Goal: Transaction & Acquisition: Book appointment/travel/reservation

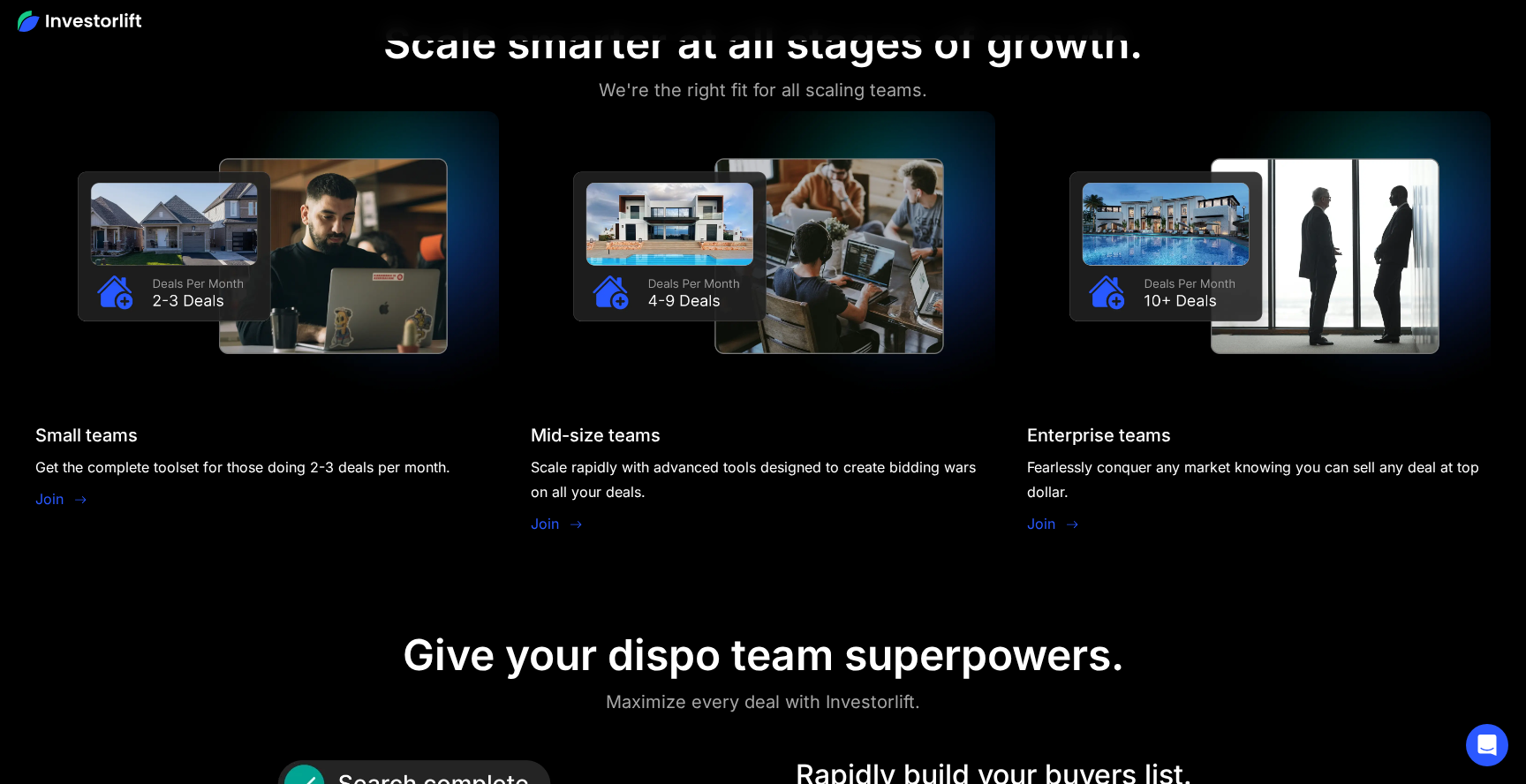
scroll to position [1469, 0]
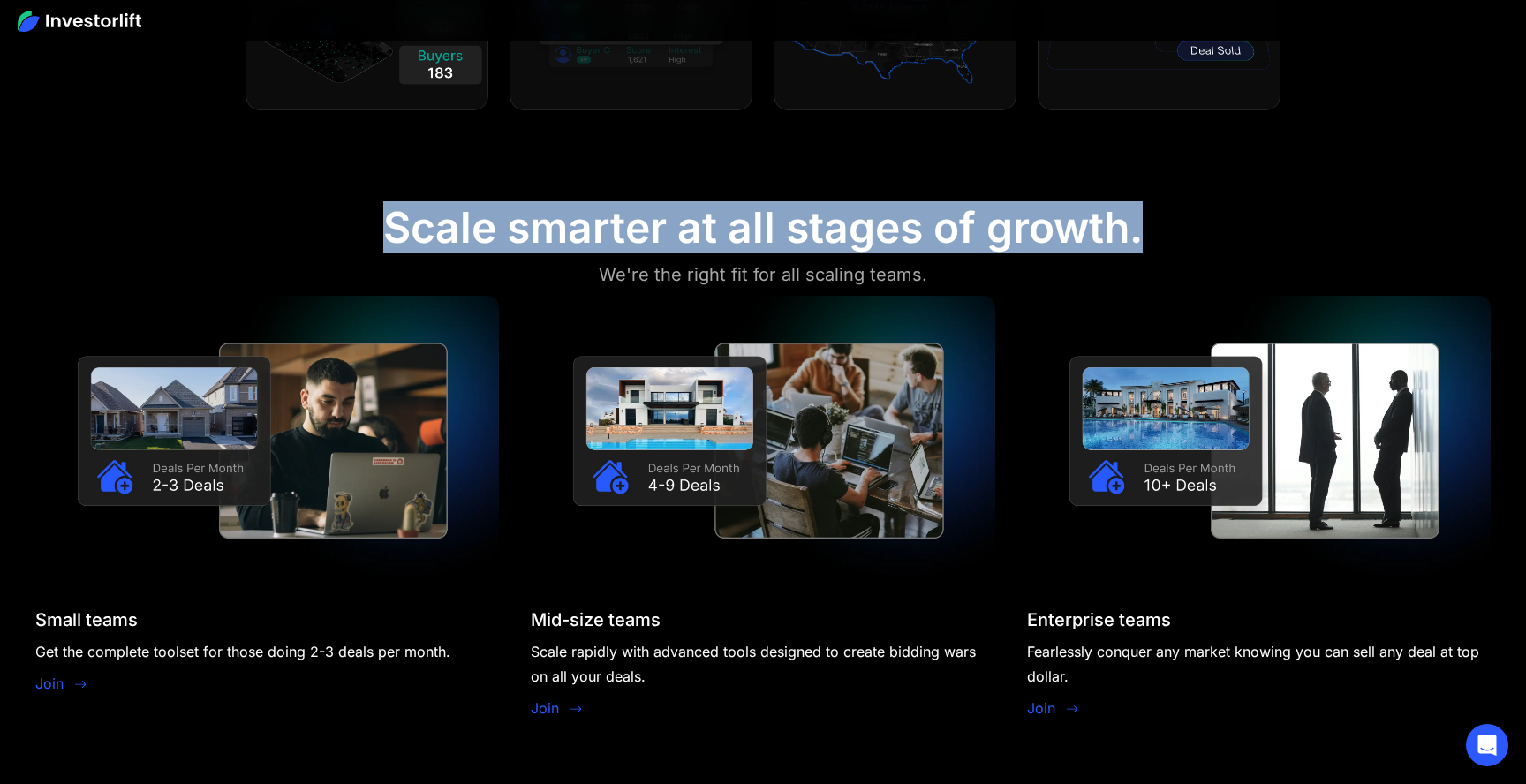
drag, startPoint x: 390, startPoint y: 227, endPoint x: 1168, endPoint y: 224, distance: 778.0
click at [1167, 224] on section "Scale smarter at all stages of growth. We're the right fit for all scaling team…" at bounding box center [763, 466] width 1526 height 612
click at [1168, 224] on section "Scale smarter at all stages of growth. We're the right fit for all scaling team…" at bounding box center [763, 466] width 1526 height 612
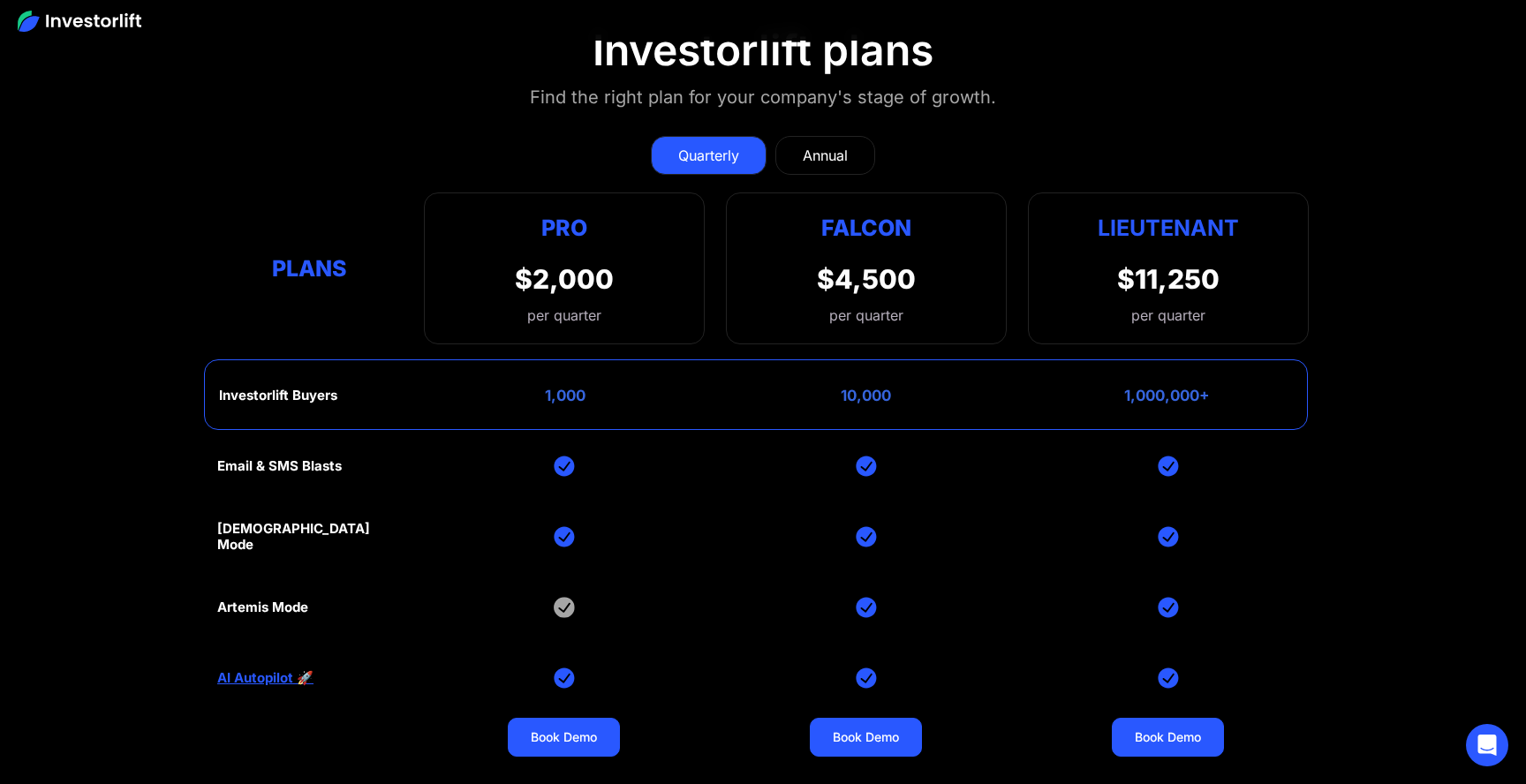
scroll to position [8430, 0]
click at [829, 146] on div "Annual" at bounding box center [825, 157] width 45 height 21
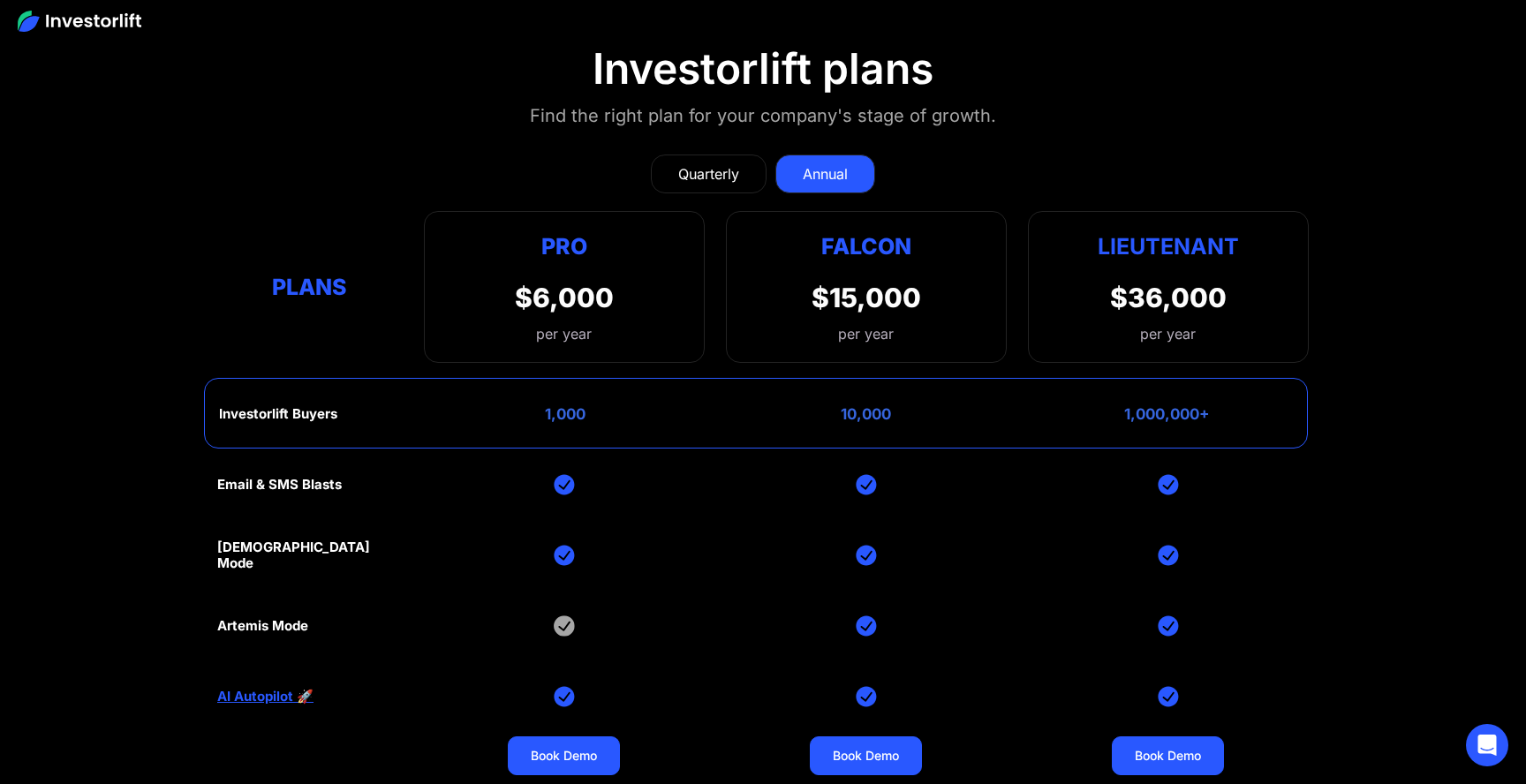
scroll to position [8401, 0]
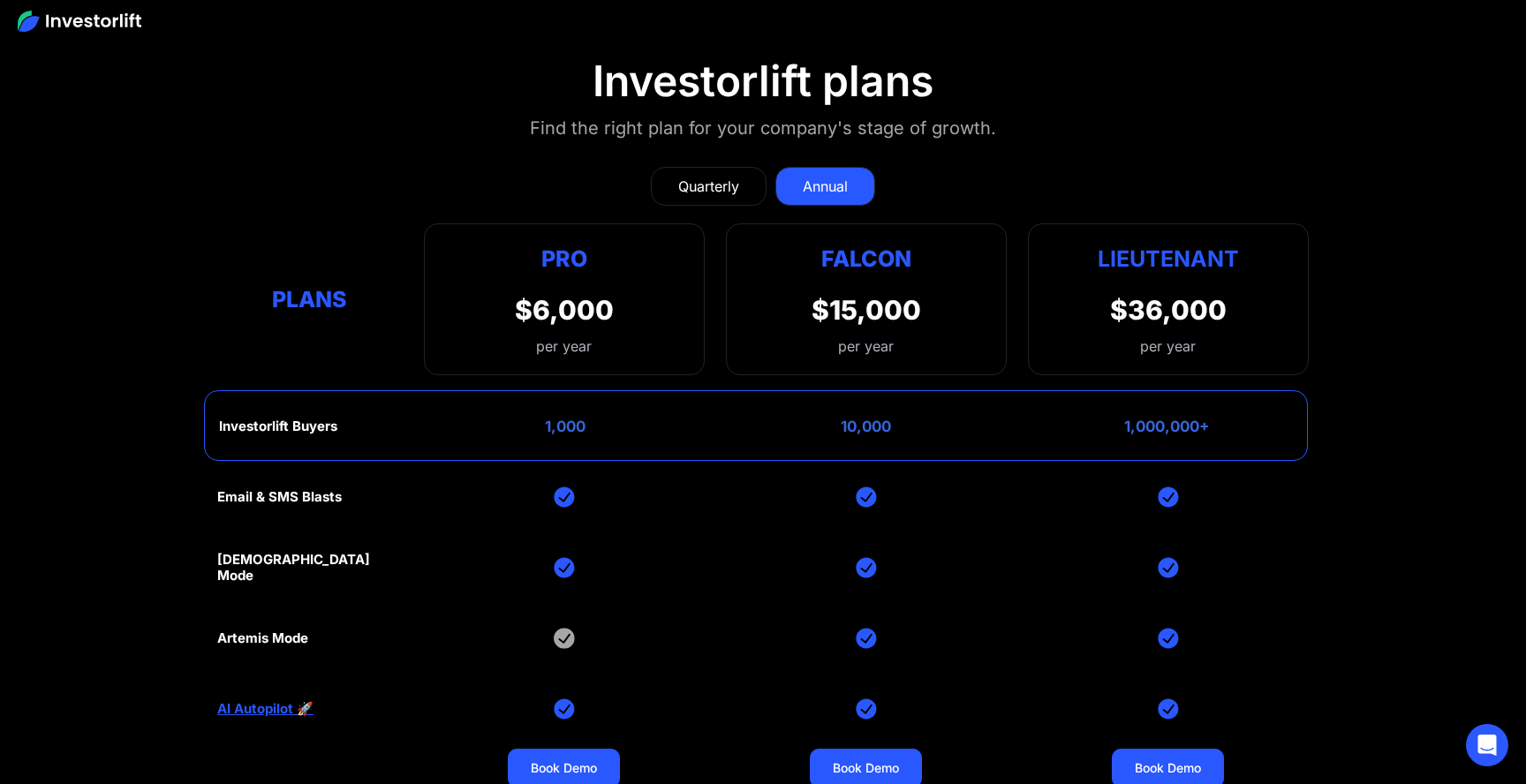
click at [720, 179] on div "Quarterly" at bounding box center [708, 186] width 61 height 21
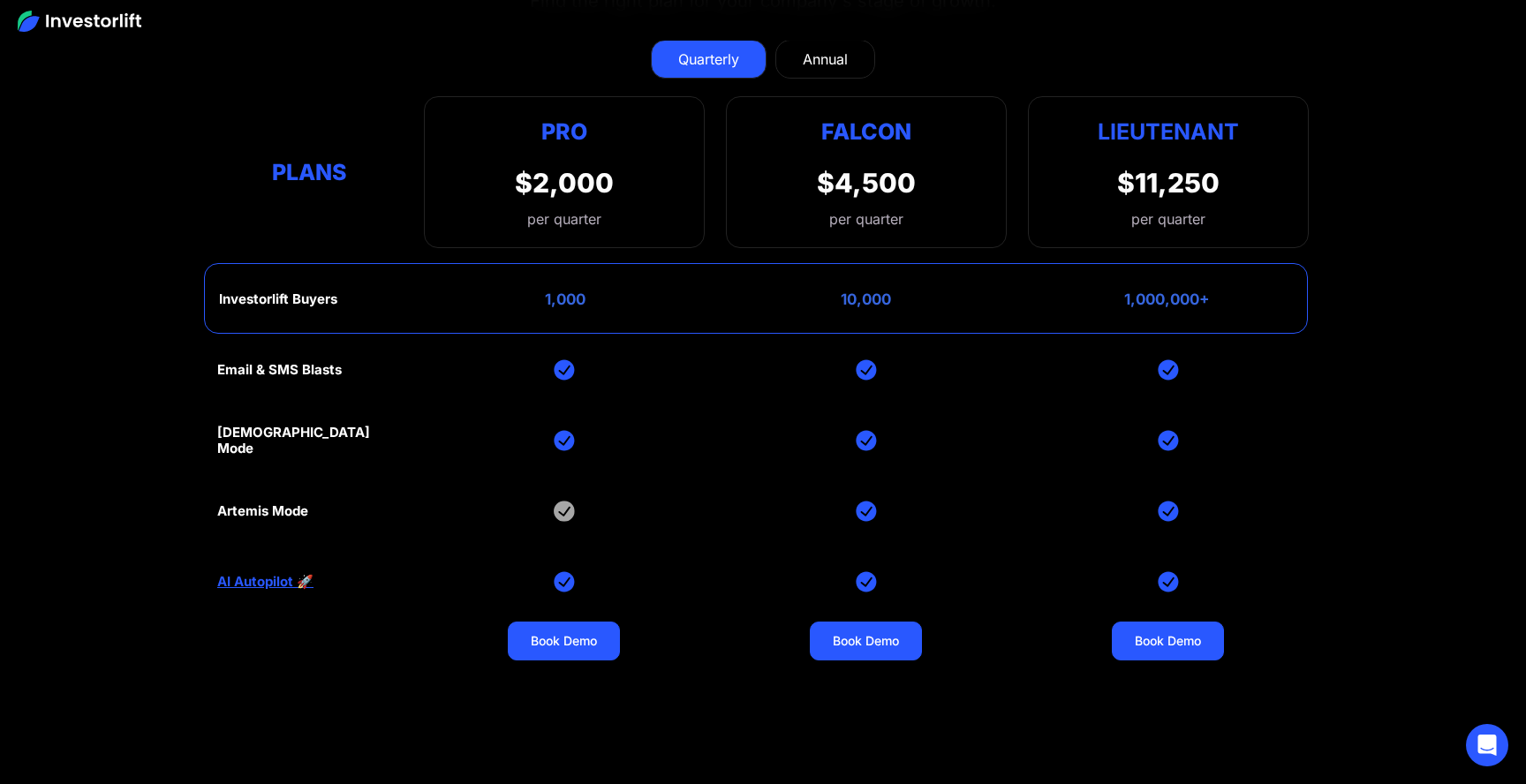
scroll to position [8482, 0]
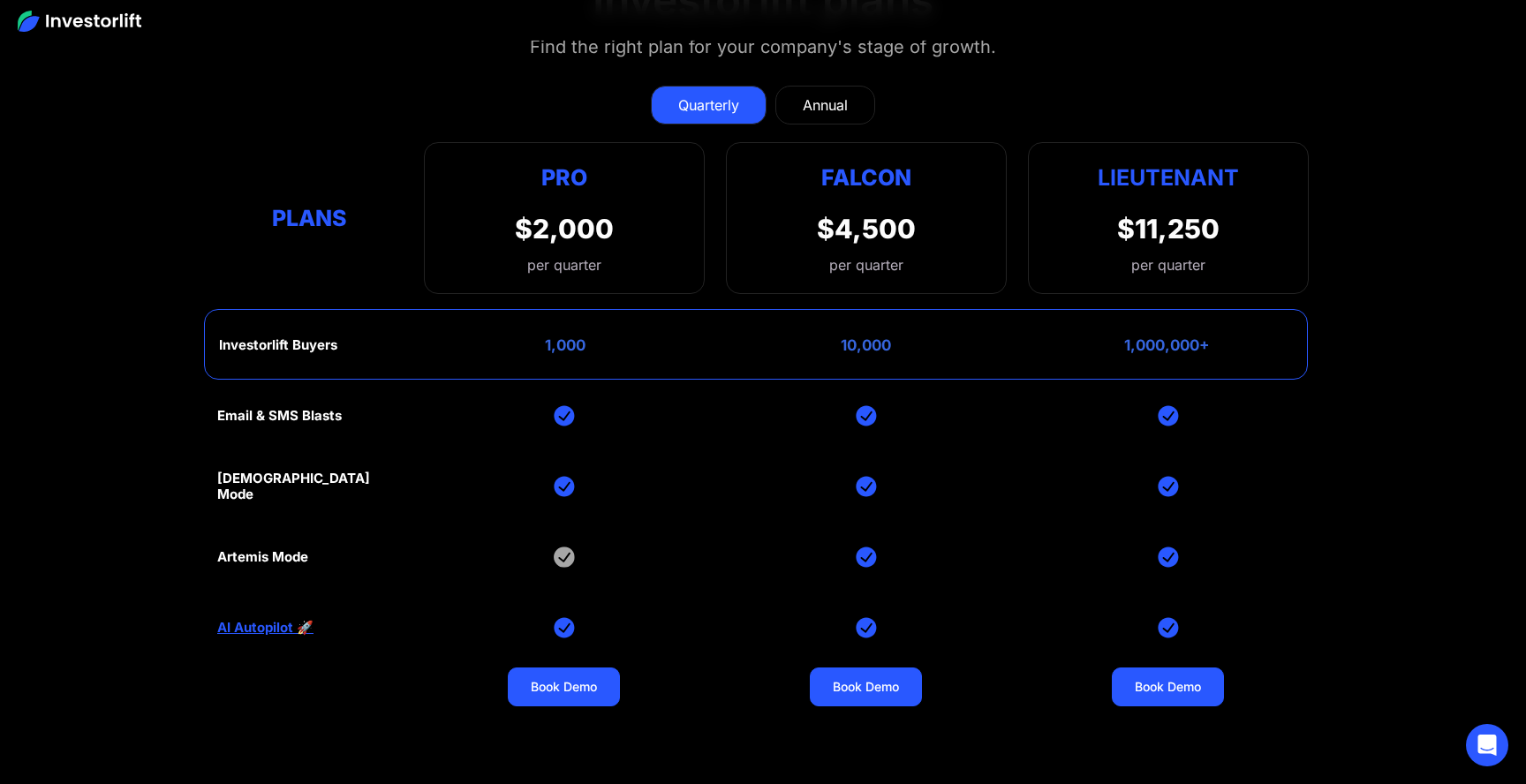
click at [841, 107] on div "Annual" at bounding box center [825, 105] width 45 height 21
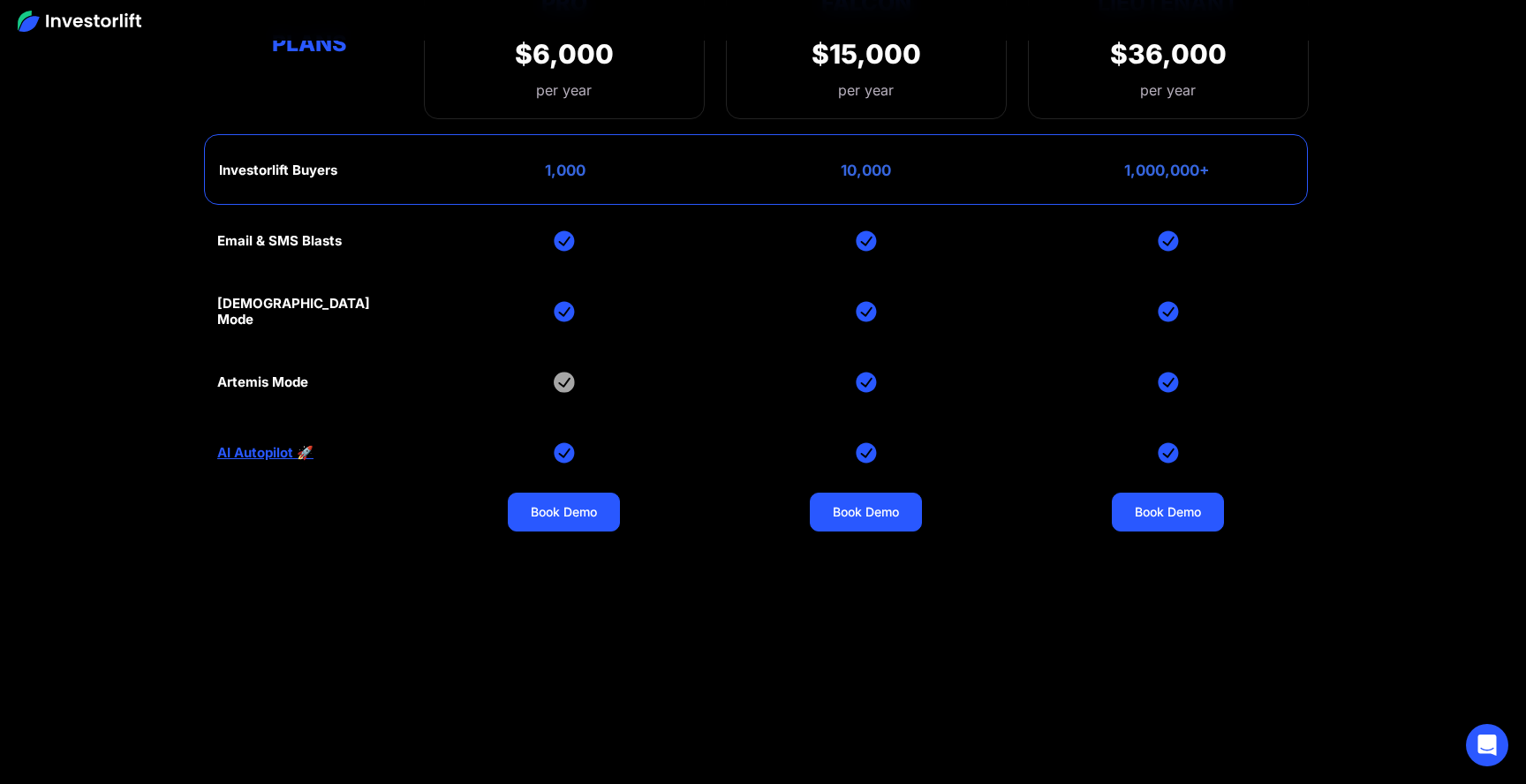
scroll to position [8669, 0]
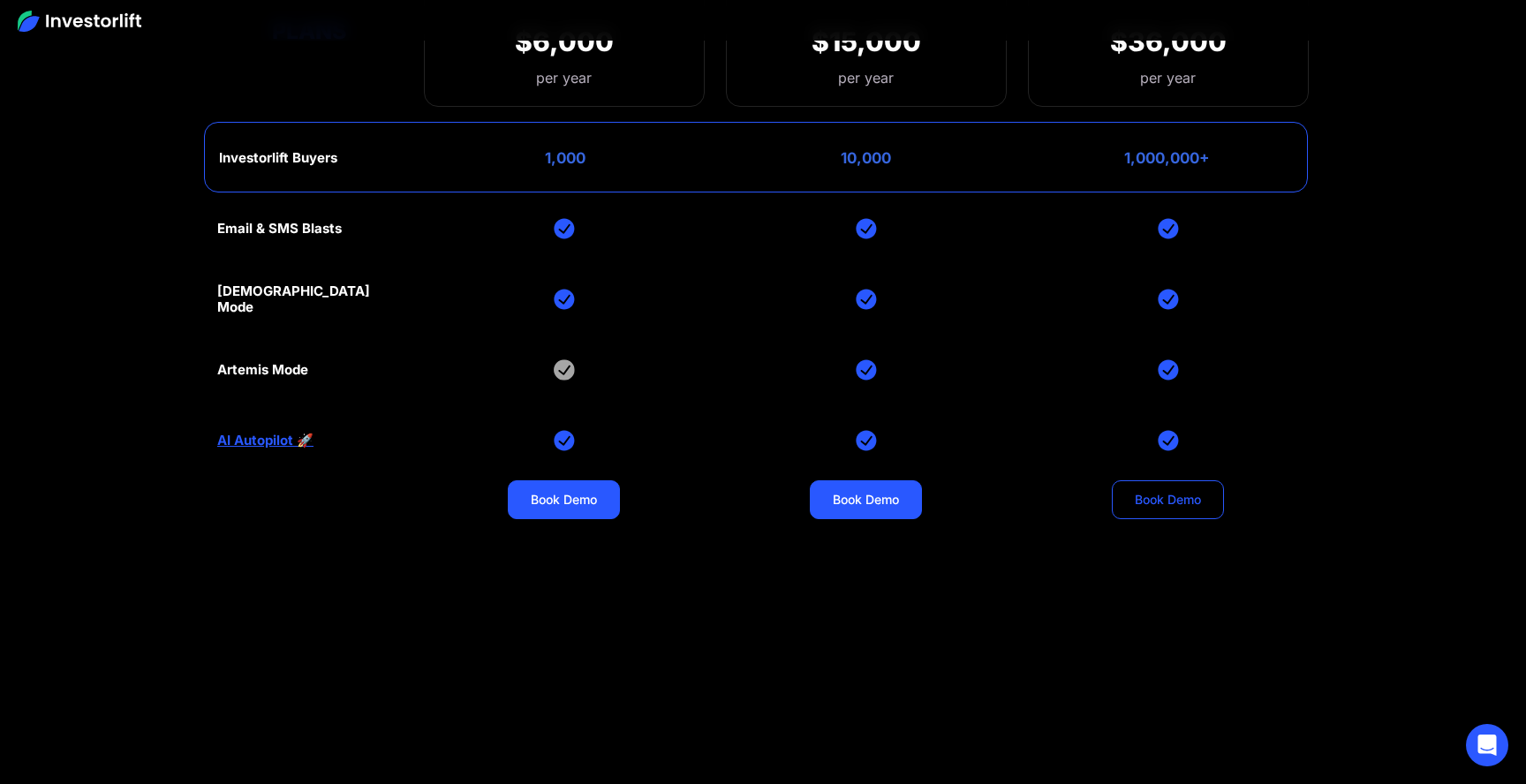
click at [1202, 493] on link "Book Demo" at bounding box center [1167, 500] width 112 height 39
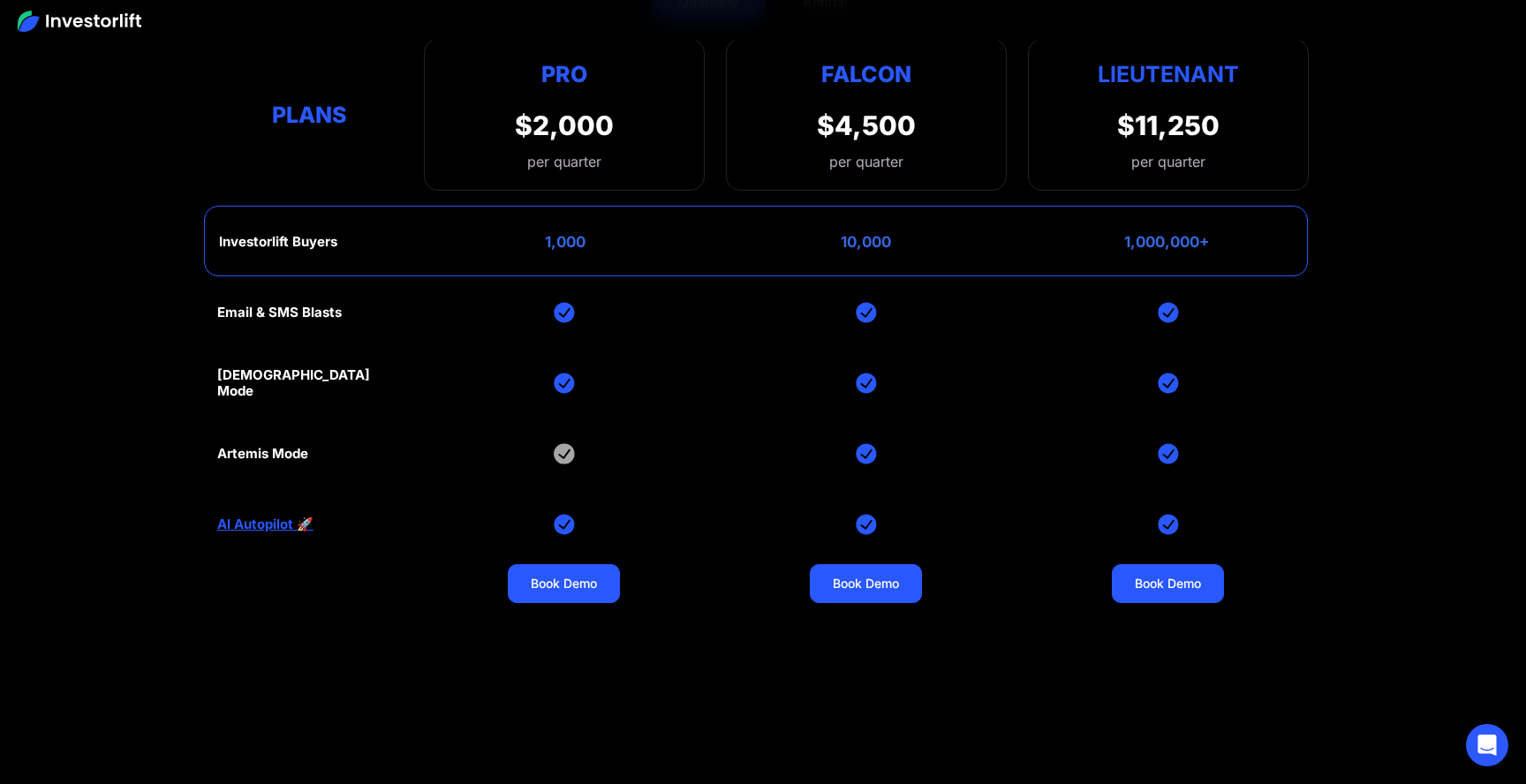
scroll to position [8384, 0]
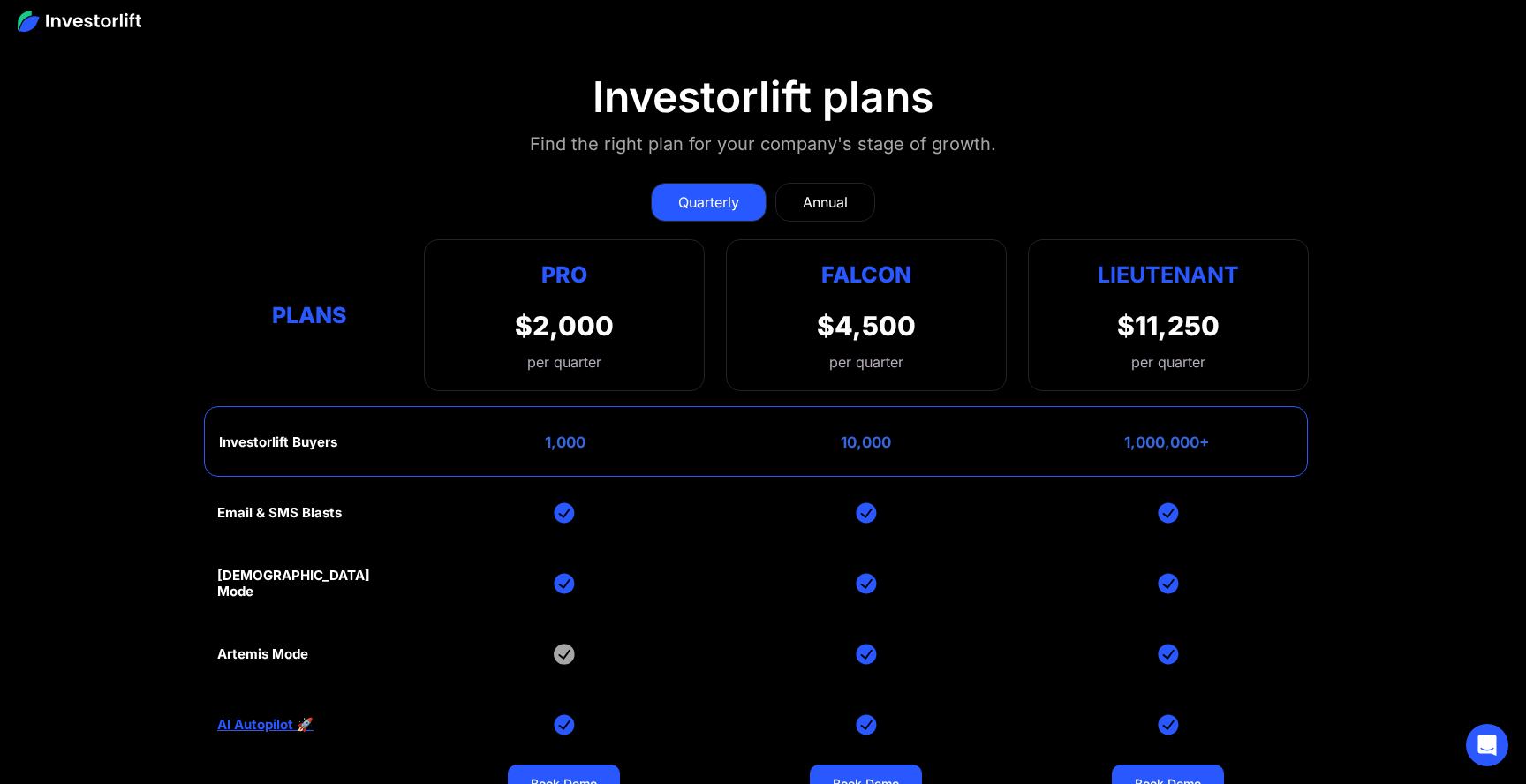
click at [274, 303] on div "Plans" at bounding box center [310, 314] width 185 height 34
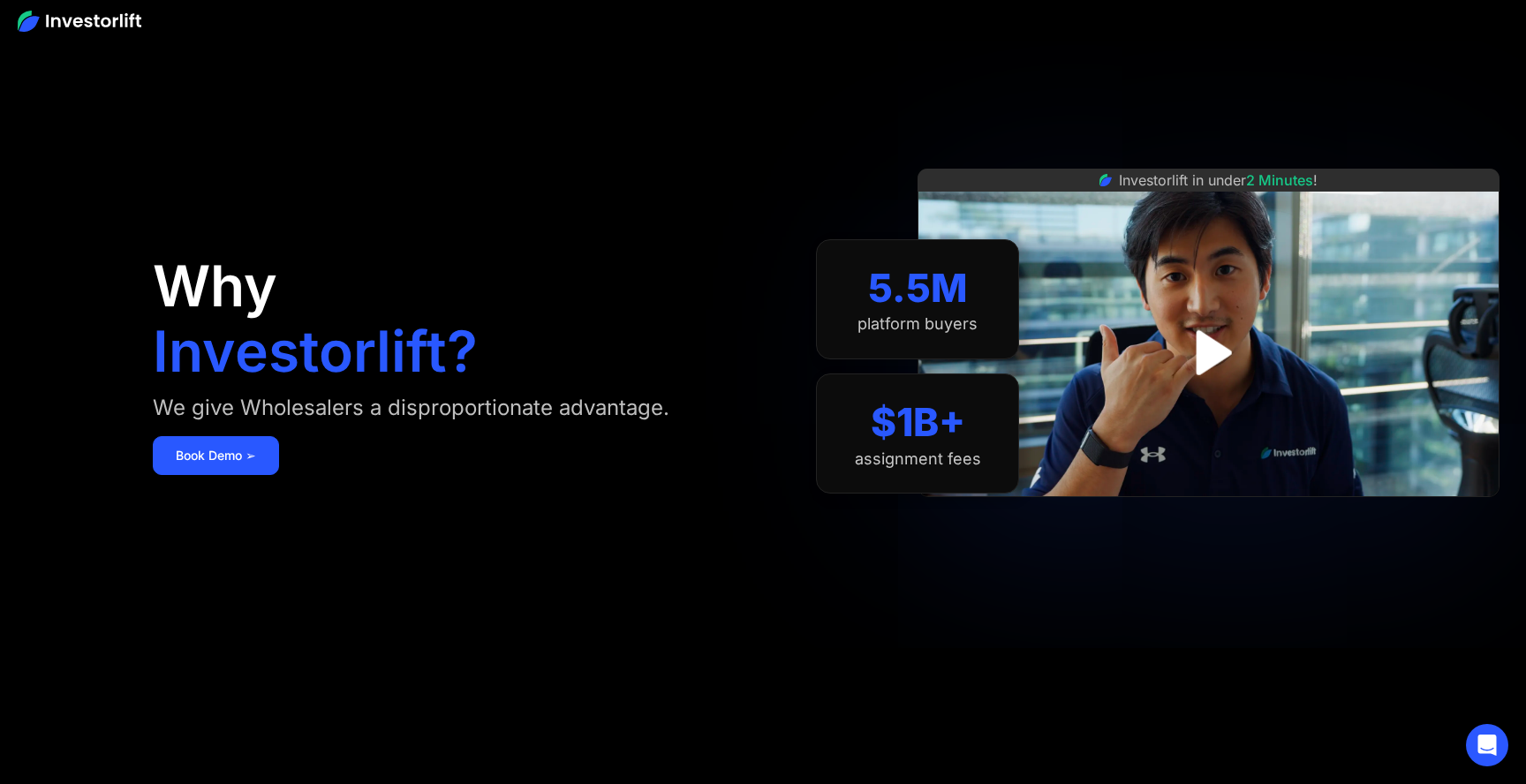
scroll to position [0, 0]
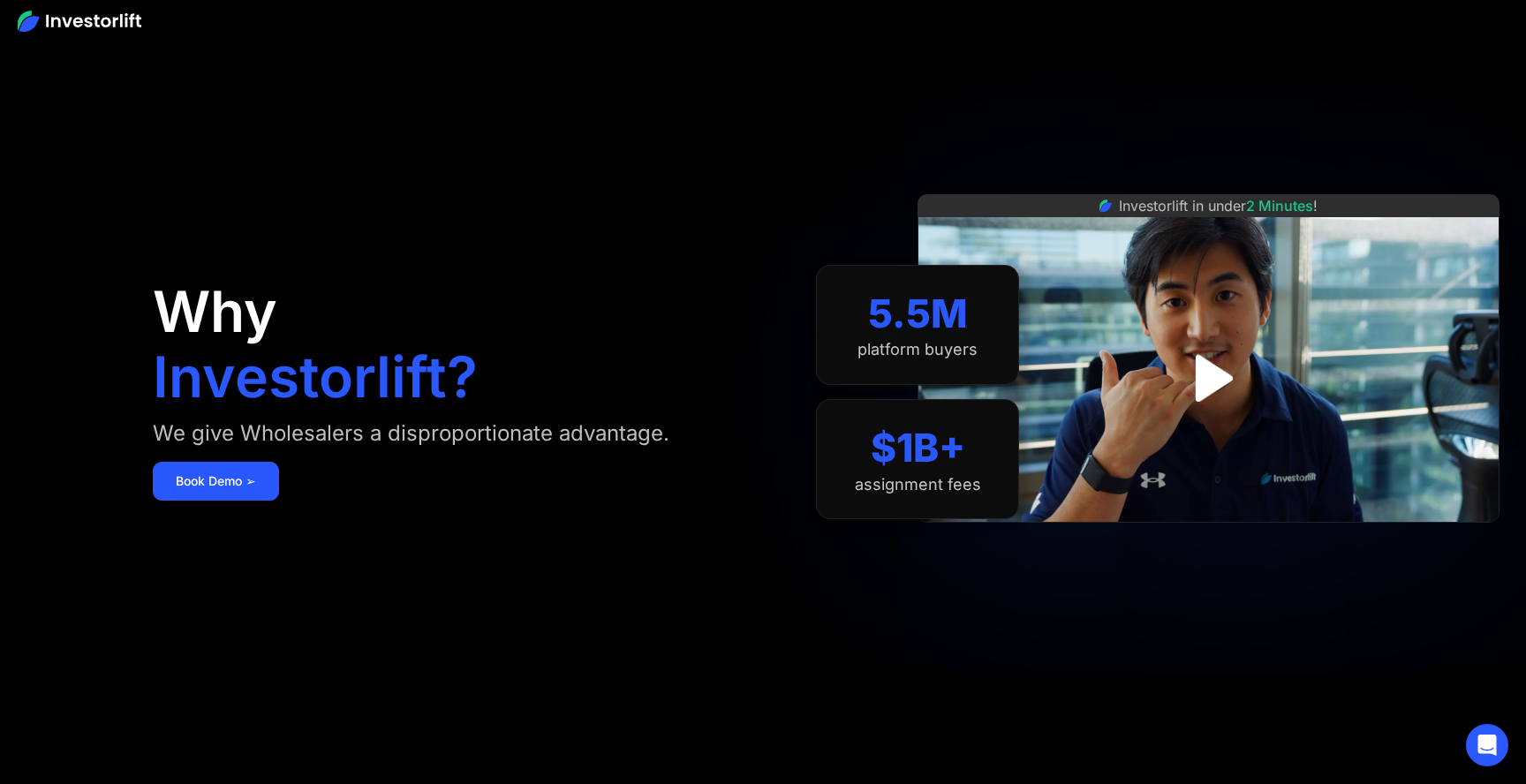
click at [109, 17] on img at bounding box center [79, 21] width 124 height 21
